Goal: Register for event/course

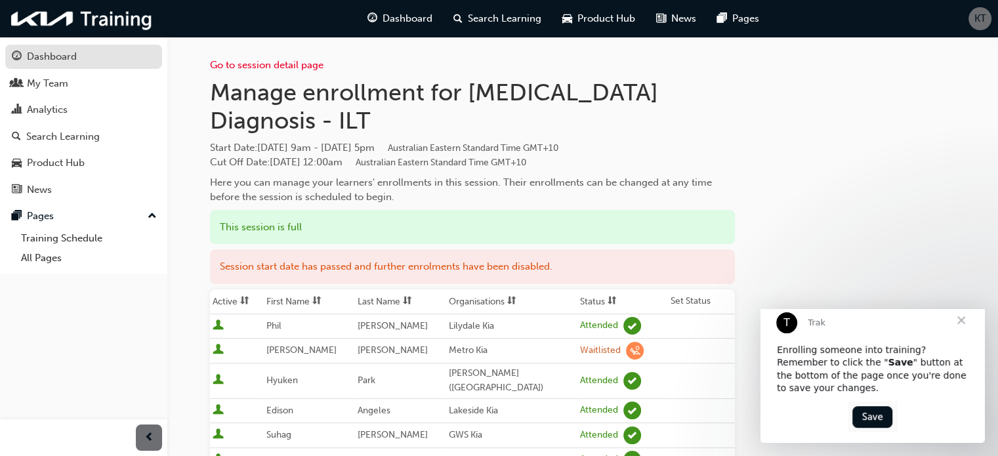
click at [45, 49] on div "Dashboard" at bounding box center [52, 56] width 50 height 15
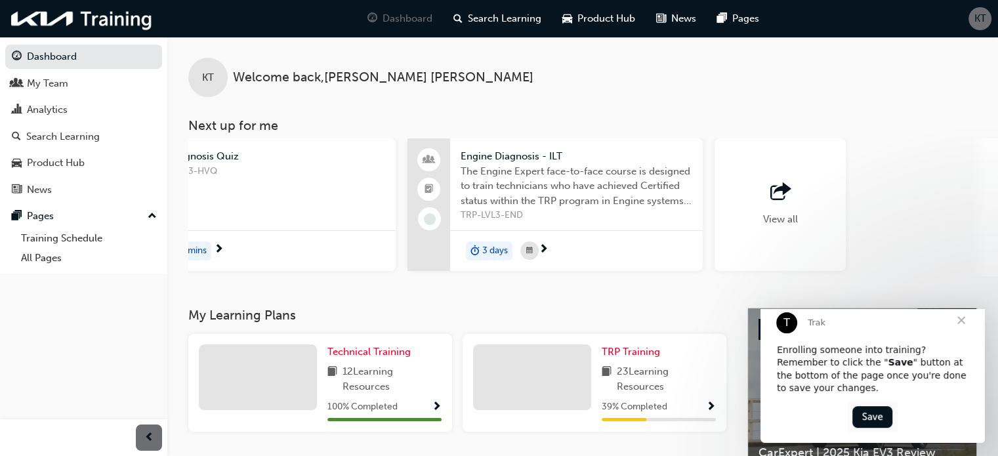
scroll to position [0, 1031]
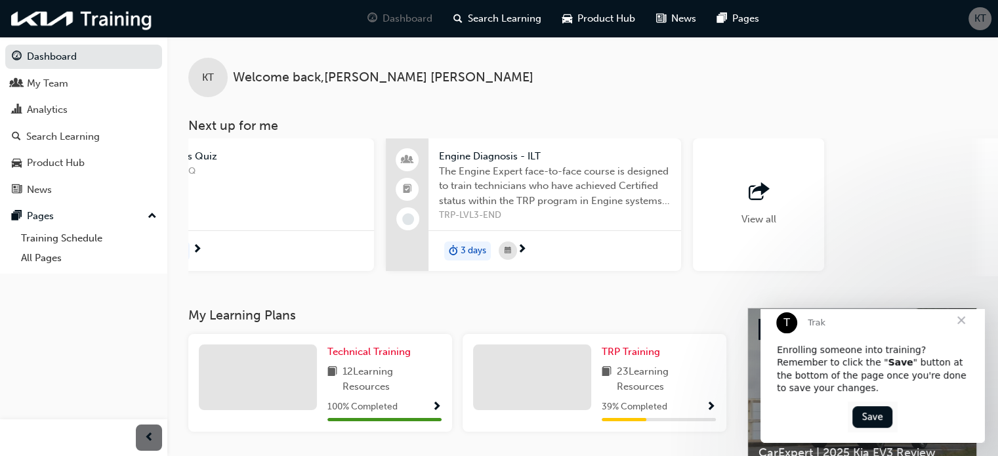
click at [475, 157] on span "Engine Diagnosis - ILT" at bounding box center [555, 156] width 232 height 15
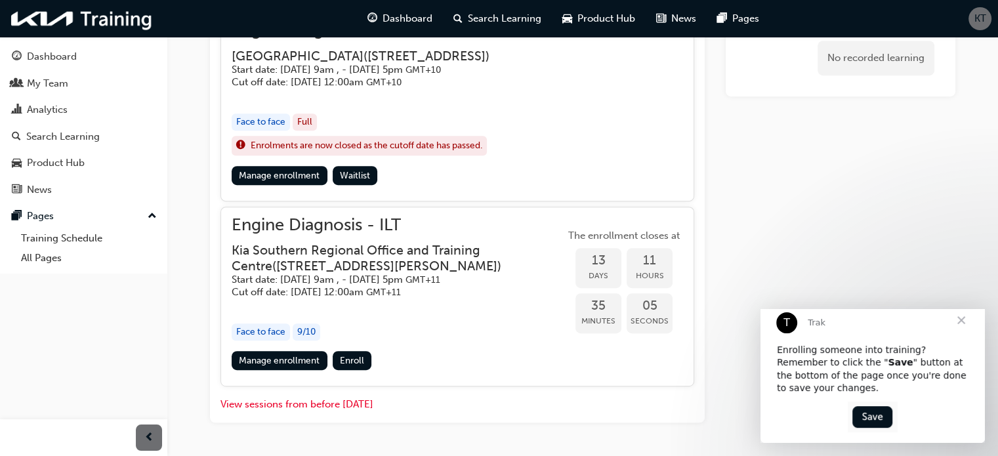
scroll to position [591, 0]
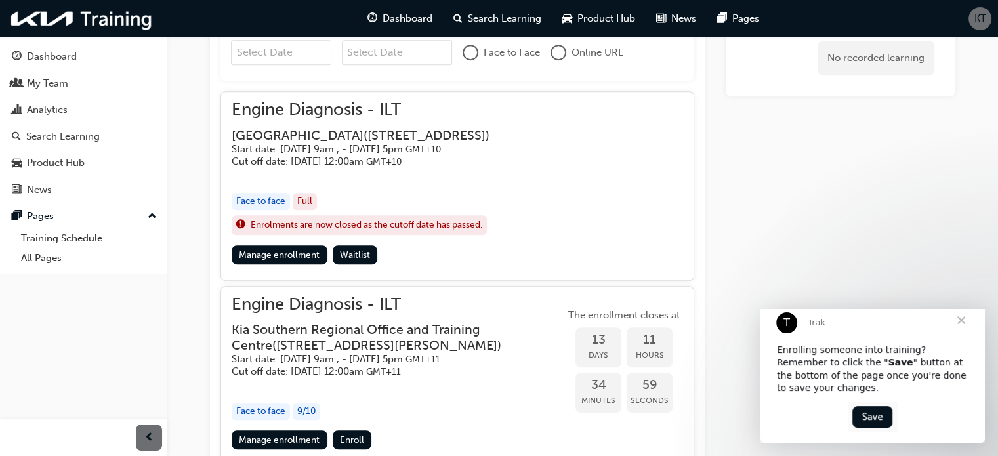
click at [960, 331] on span "Close" at bounding box center [961, 320] width 47 height 47
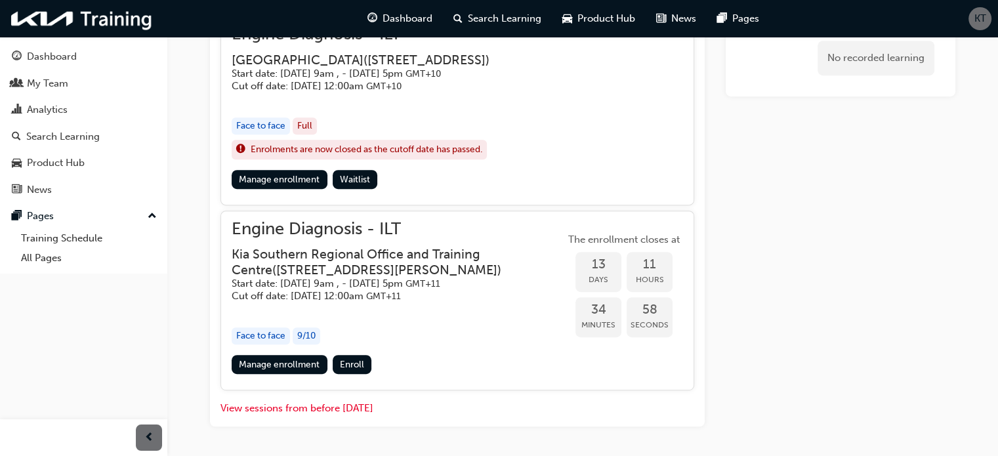
scroll to position [723, 0]
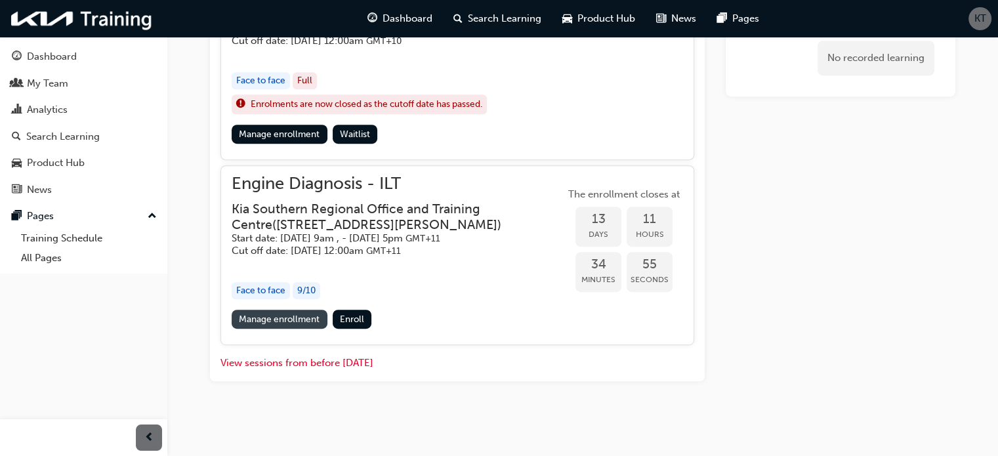
click at [252, 317] on link "Manage enrollment" at bounding box center [280, 319] width 96 height 19
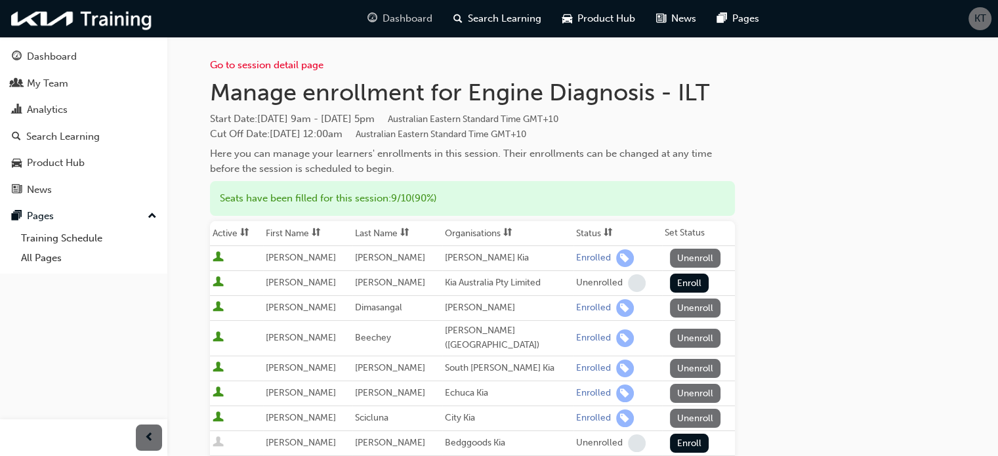
click at [399, 17] on span "Dashboard" at bounding box center [408, 18] width 50 height 15
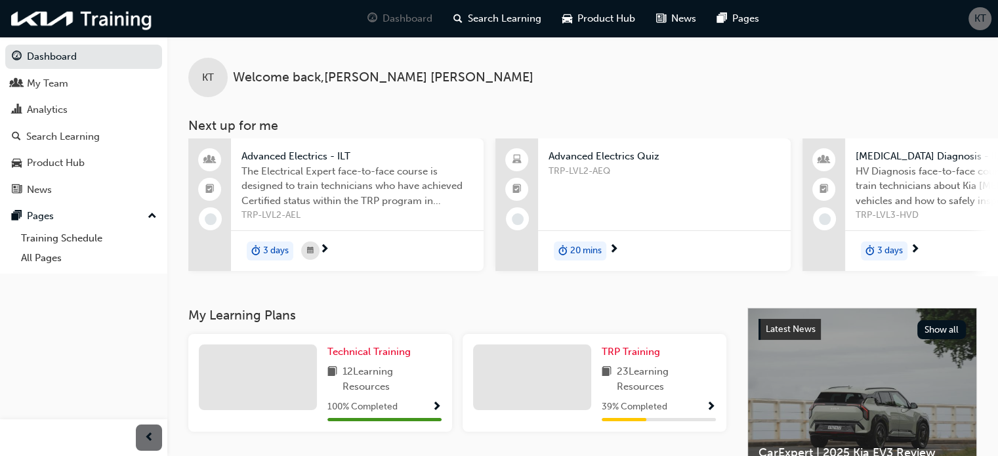
drag, startPoint x: 484, startPoint y: 275, endPoint x: 366, endPoint y: 278, distance: 118.2
click at [365, 276] on div "Advanced Electrics - ILT The Electrical Expert face-to-face course is designed …" at bounding box center [593, 207] width 810 height 138
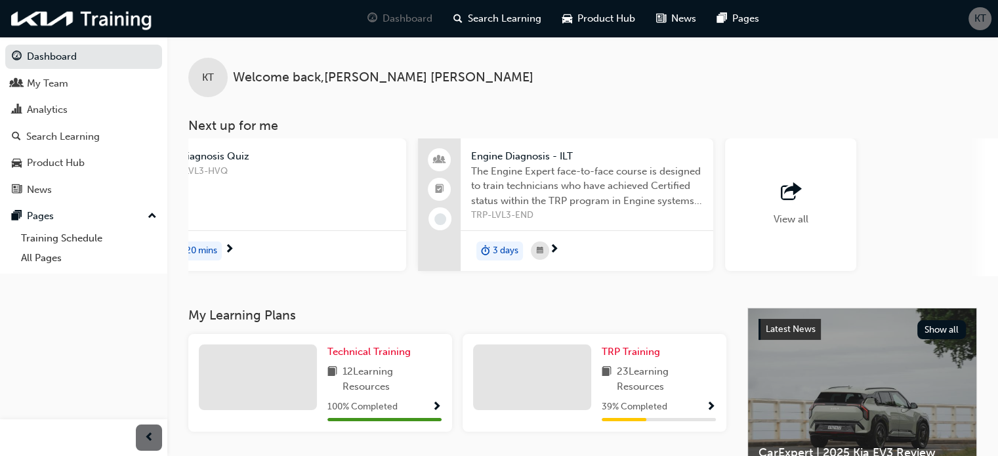
scroll to position [0, 1031]
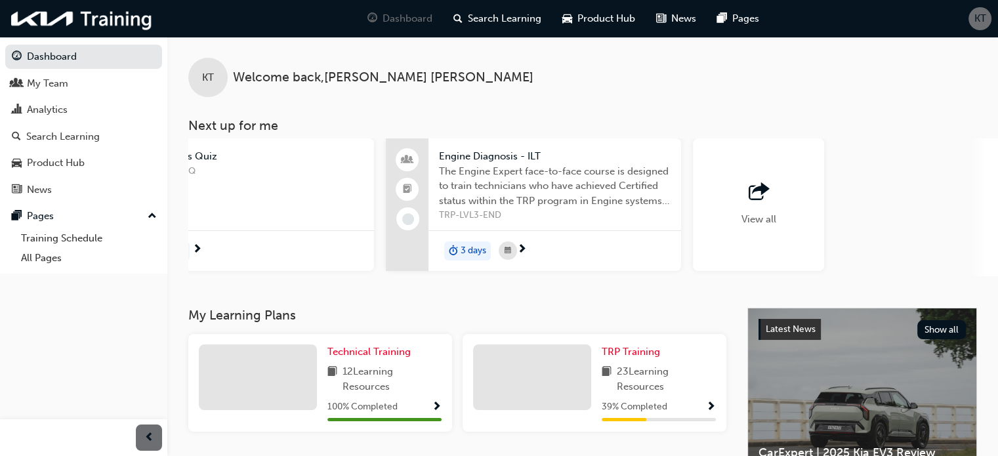
click at [759, 194] on span "outbound-icon" at bounding box center [759, 192] width 20 height 18
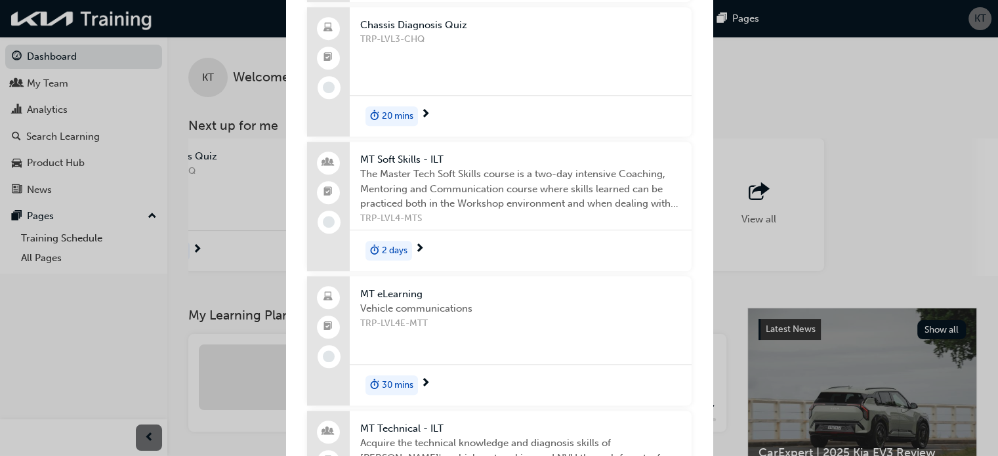
scroll to position [919, 0]
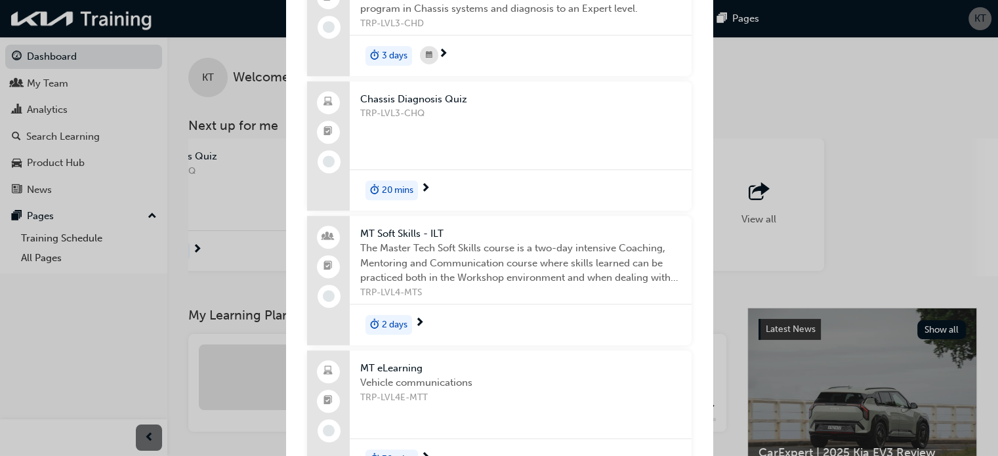
click at [397, 226] on span "MT Soft Skills - ILT" at bounding box center [520, 233] width 321 height 15
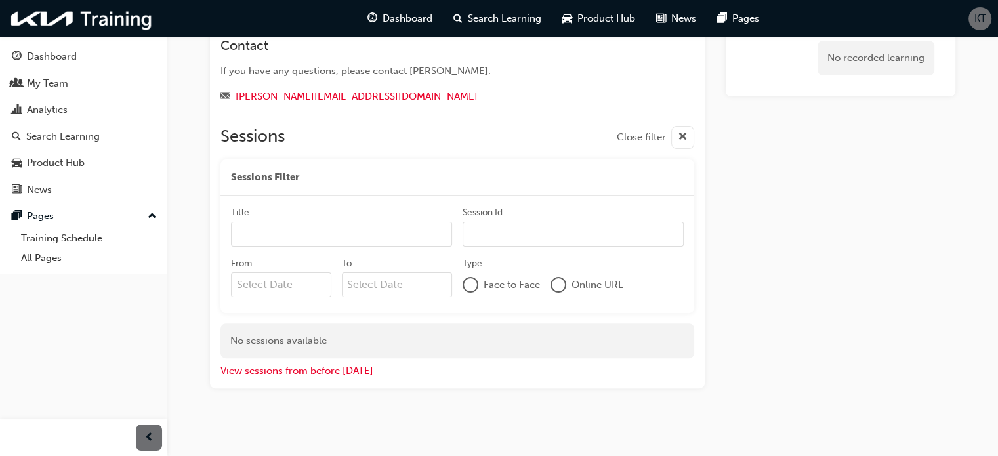
scroll to position [328, 0]
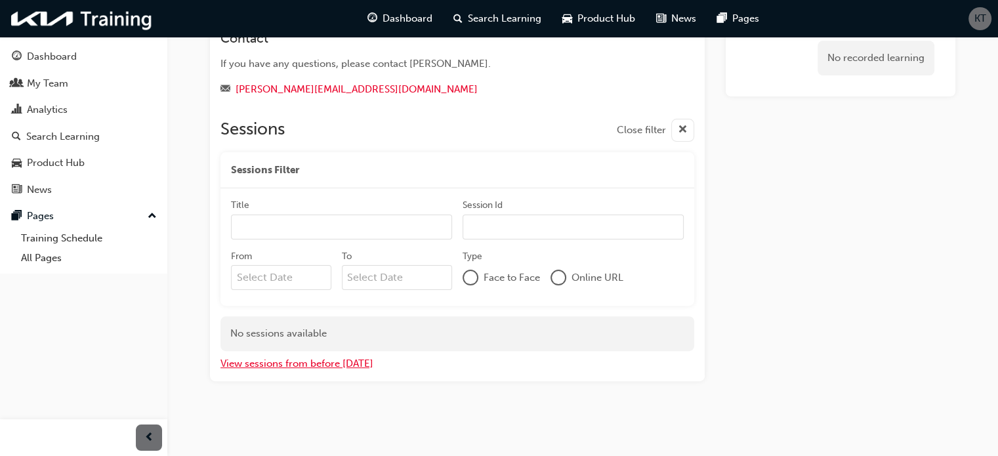
click at [297, 360] on button "View sessions from before [DATE]" at bounding box center [297, 363] width 153 height 15
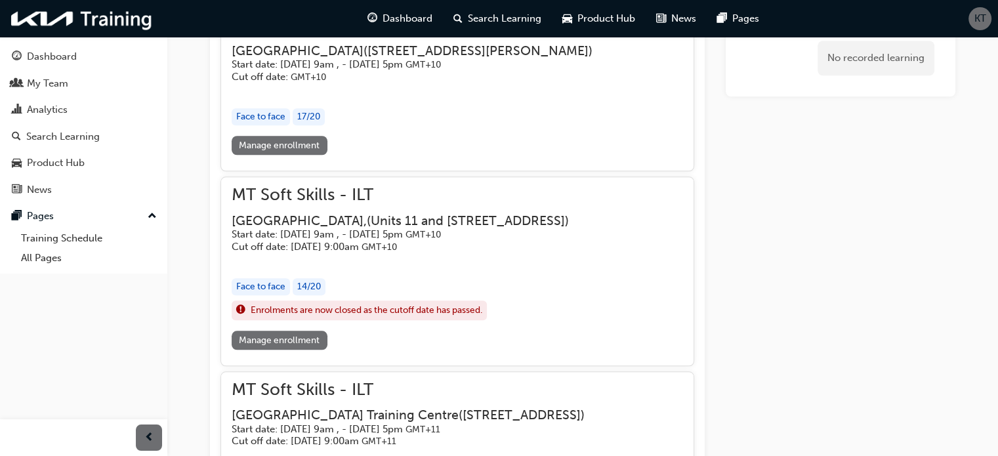
scroll to position [1246, 0]
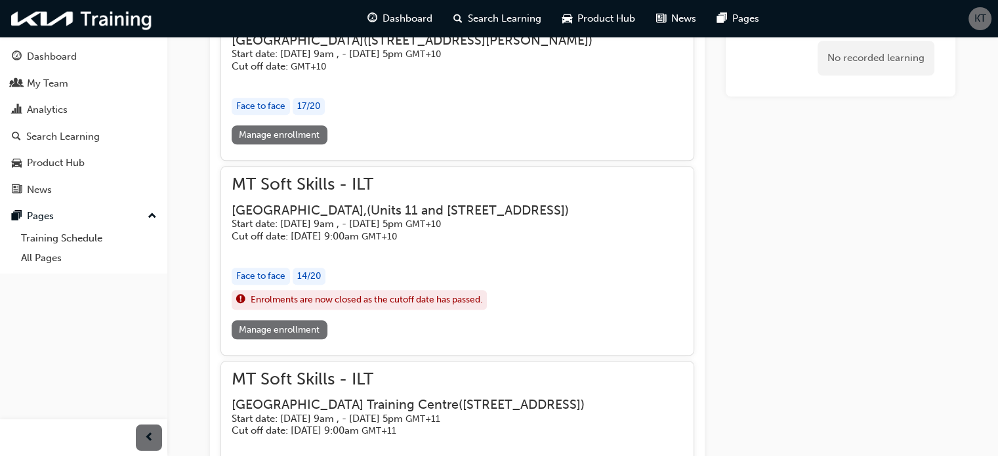
click at [270, 339] on link "Manage enrollment" at bounding box center [280, 329] width 96 height 19
